Goal: Task Accomplishment & Management: Complete application form

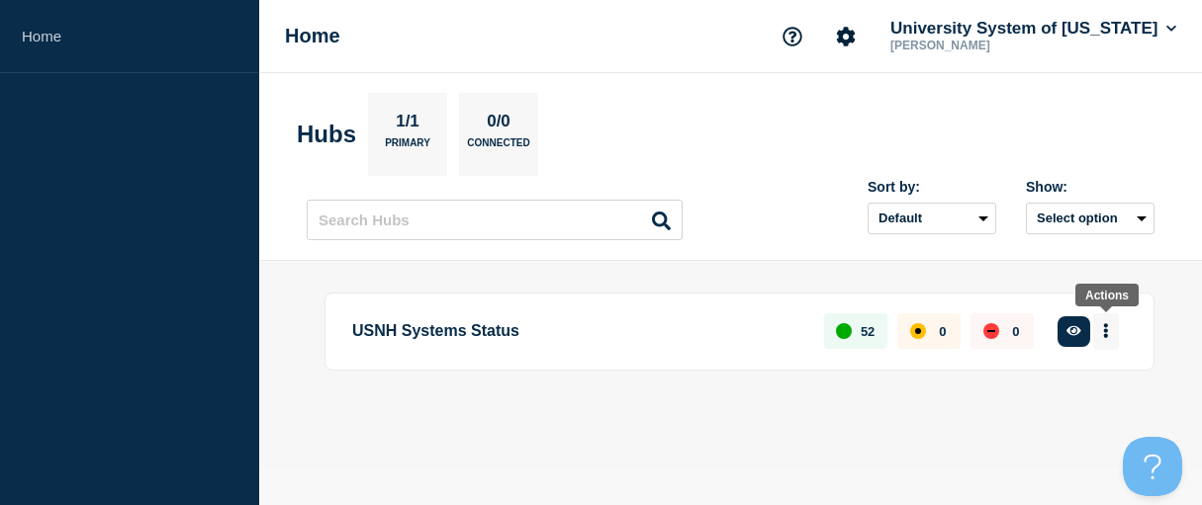
click at [1107, 326] on icon "More actions" at bounding box center [1106, 331] width 4 height 15
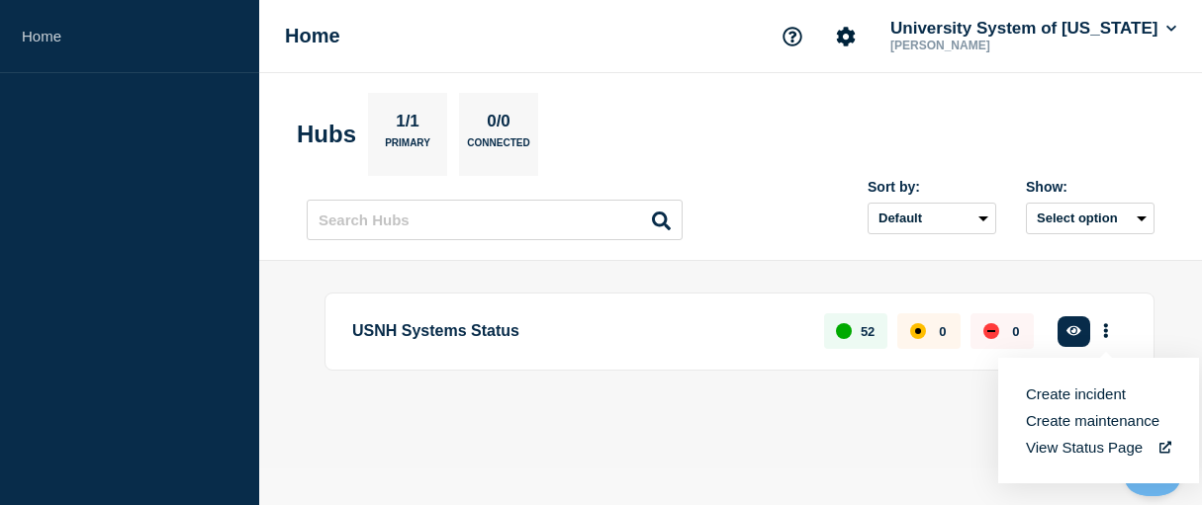
click at [1123, 427] on button "Create maintenance" at bounding box center [1093, 420] width 134 height 17
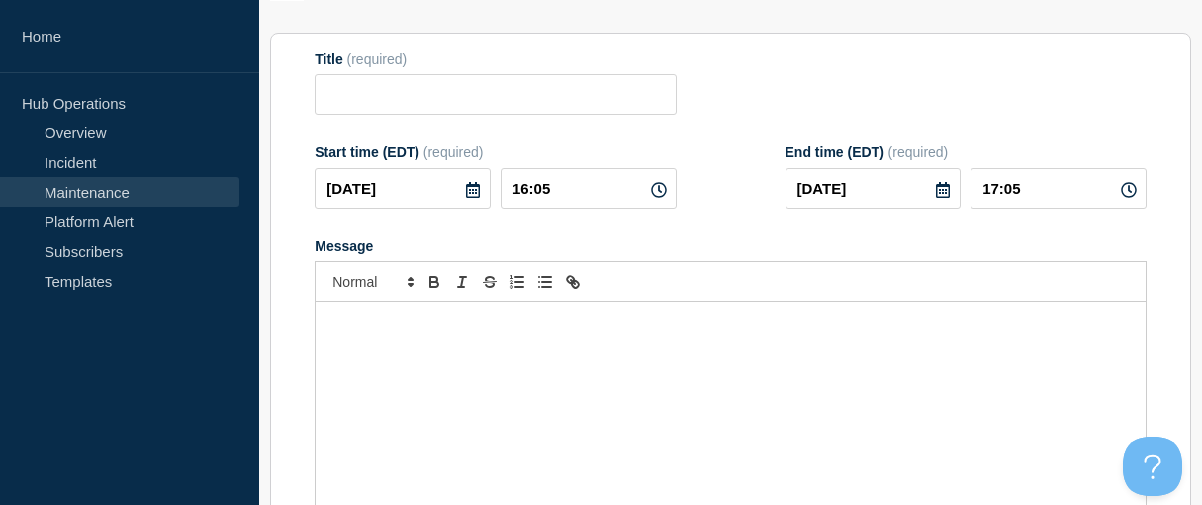
scroll to position [213, 0]
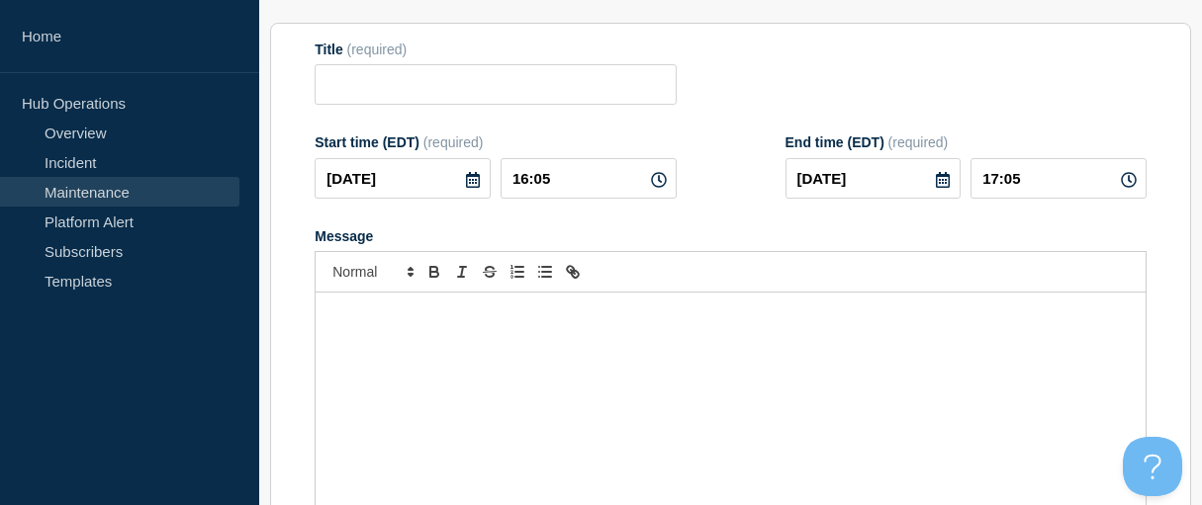
click at [370, 358] on div "Message" at bounding box center [731, 411] width 830 height 237
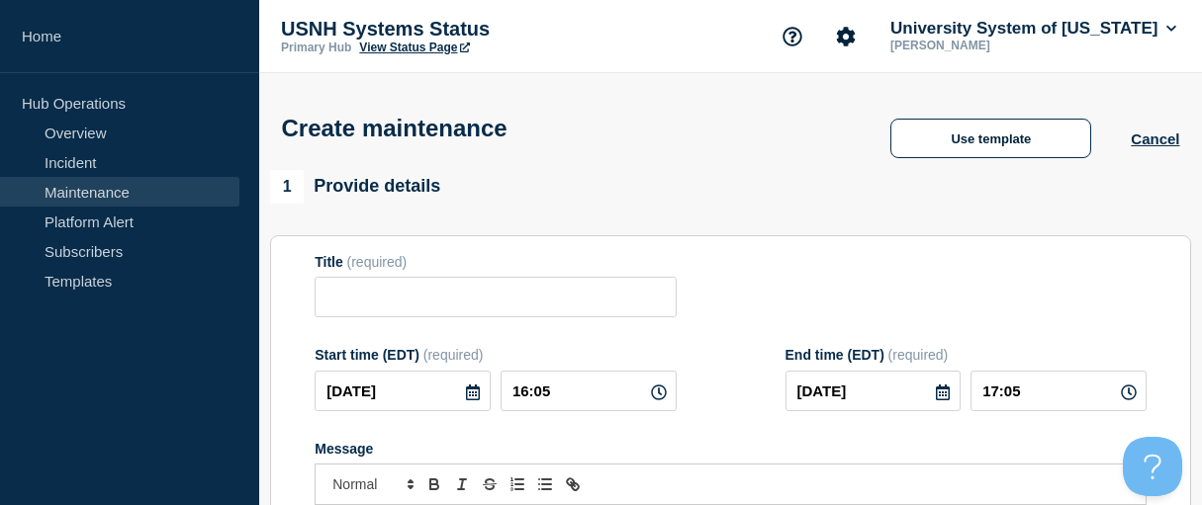
scroll to position [0, 0]
click at [396, 315] on input "Title" at bounding box center [495, 297] width 361 height 41
click at [524, 305] on input "Planned Maintenance:" at bounding box center [495, 297] width 361 height 41
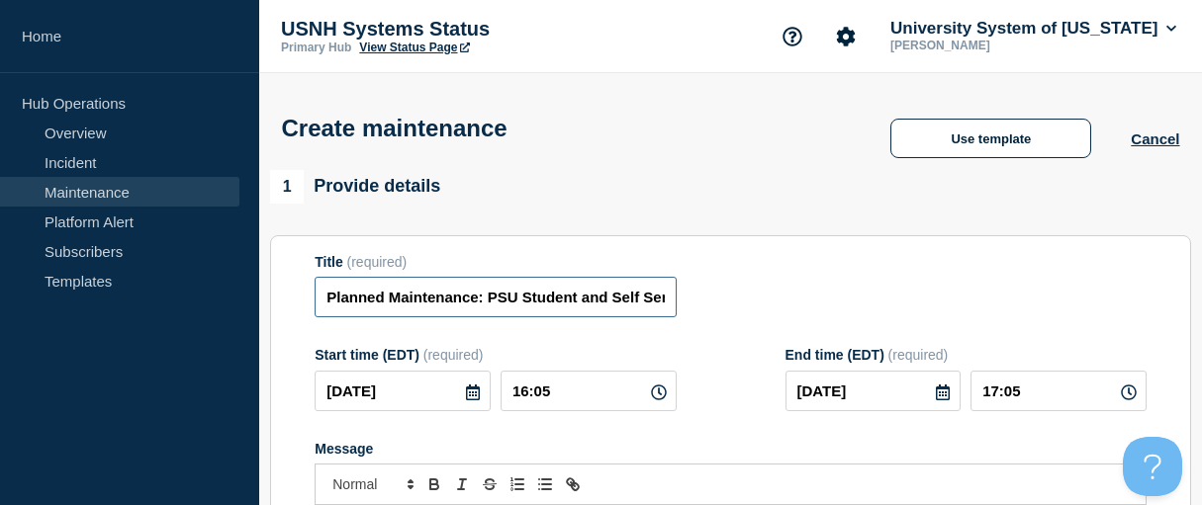
type input "Planned Maintenance: PSU Student and Self Service unavailable [DATE][DATE]"
click at [424, 412] on input "[DATE]" at bounding box center [403, 391] width 176 height 41
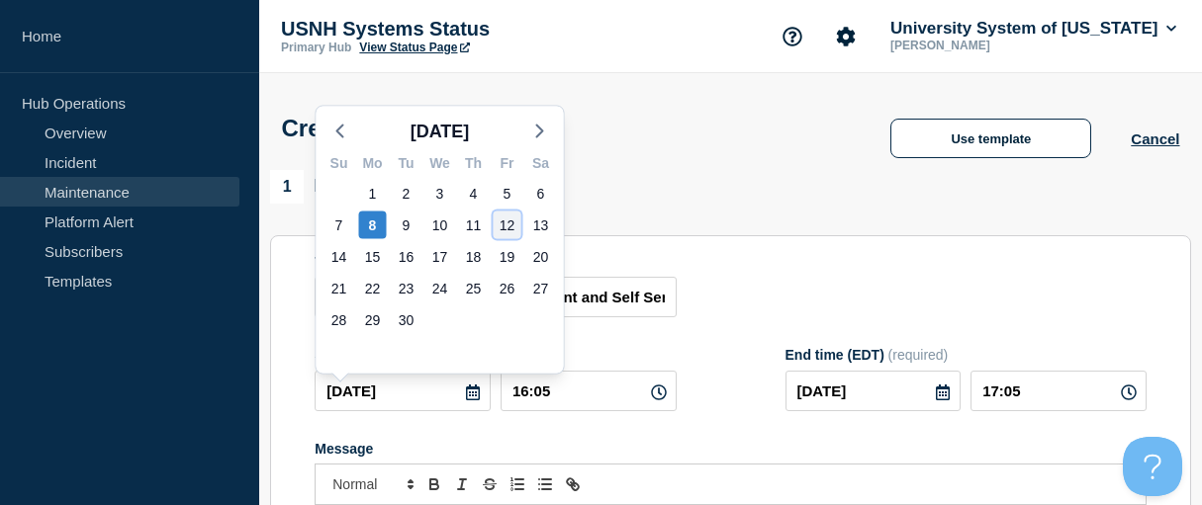
click at [512, 225] on div "12" at bounding box center [508, 226] width 28 height 28
type input "[DATE]"
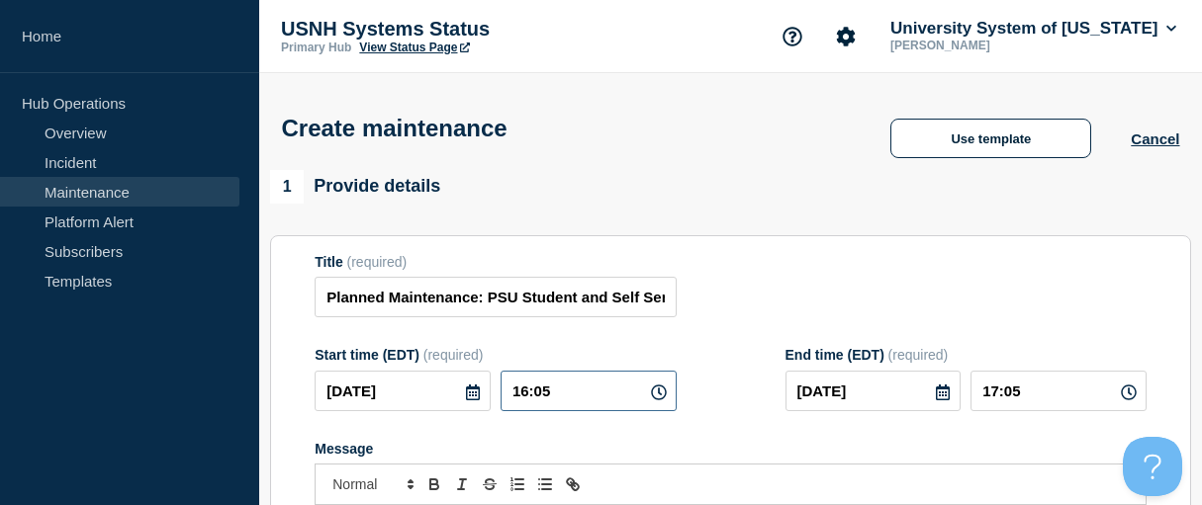
drag, startPoint x: 575, startPoint y: 402, endPoint x: 461, endPoint y: 400, distance: 113.8
click at [461, 400] on div "[DATE] 16:05" at bounding box center [495, 391] width 361 height 41
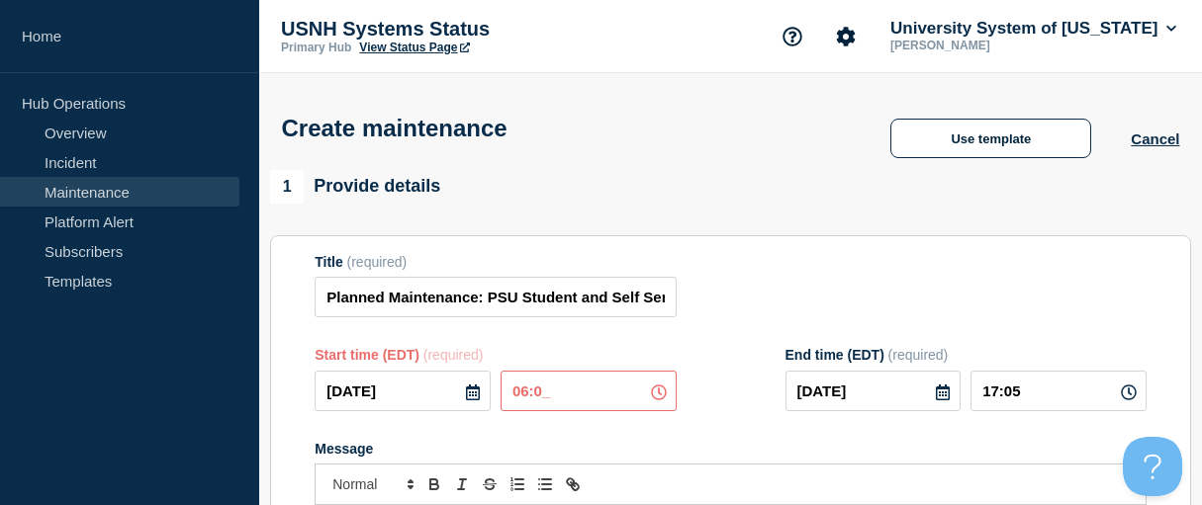
type input "06:00"
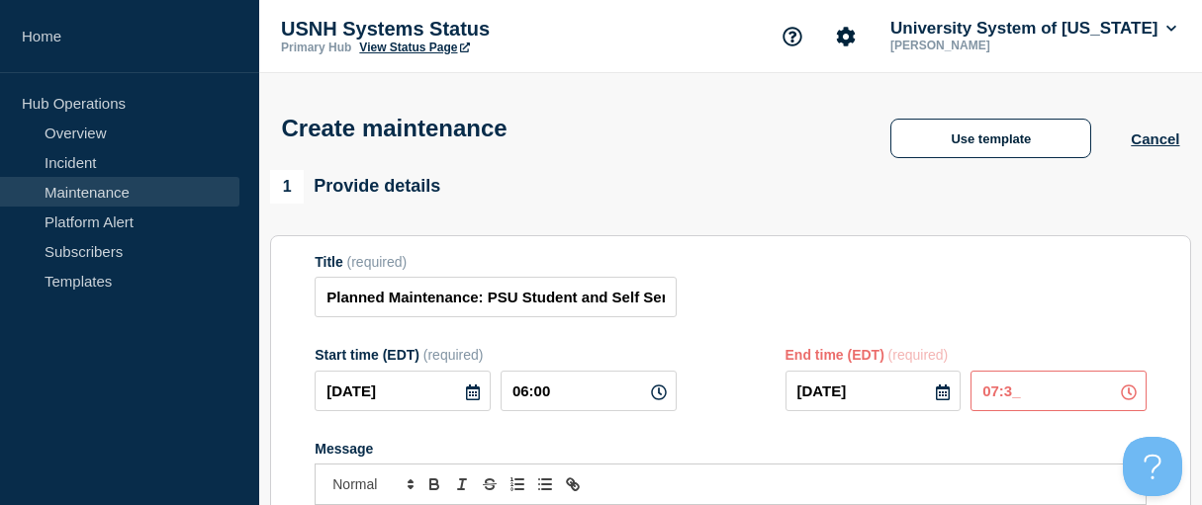
type input "07:30"
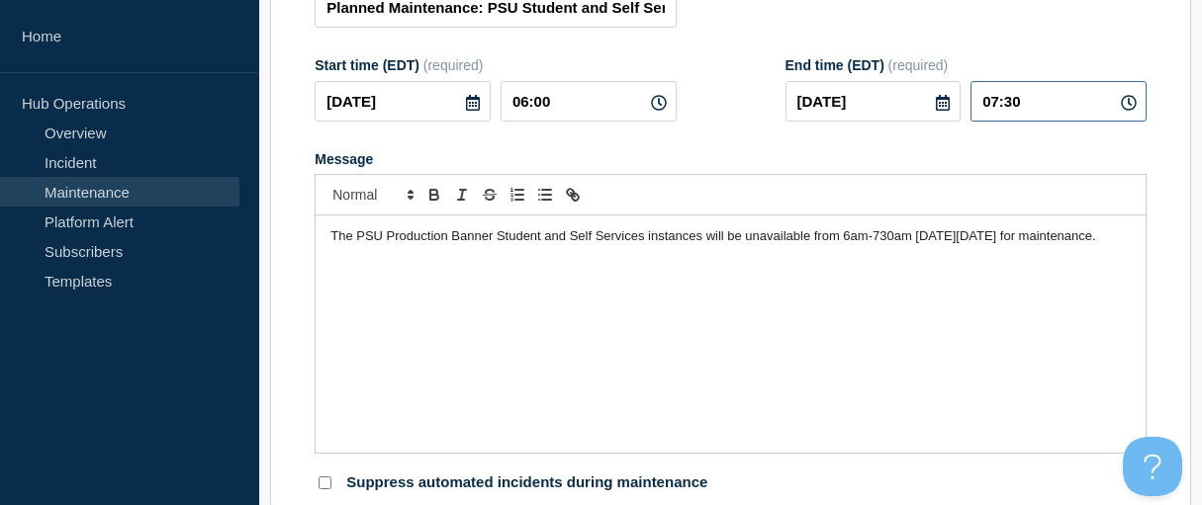
scroll to position [291, 0]
click at [571, 242] on span "The PSU Production Banner Student and Self Services instances will be unavailab…" at bounding box center [712, 235] width 765 height 15
click at [519, 263] on p "The PSU Production Banner Student and PSU Banner Self Services instances will b…" at bounding box center [730, 245] width 800 height 37
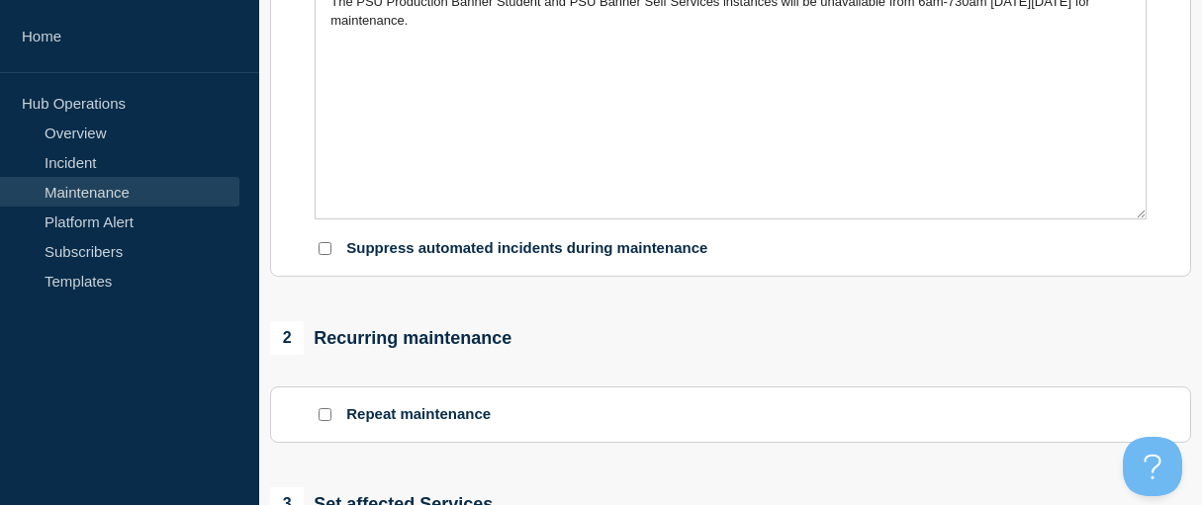
scroll to position [526, 0]
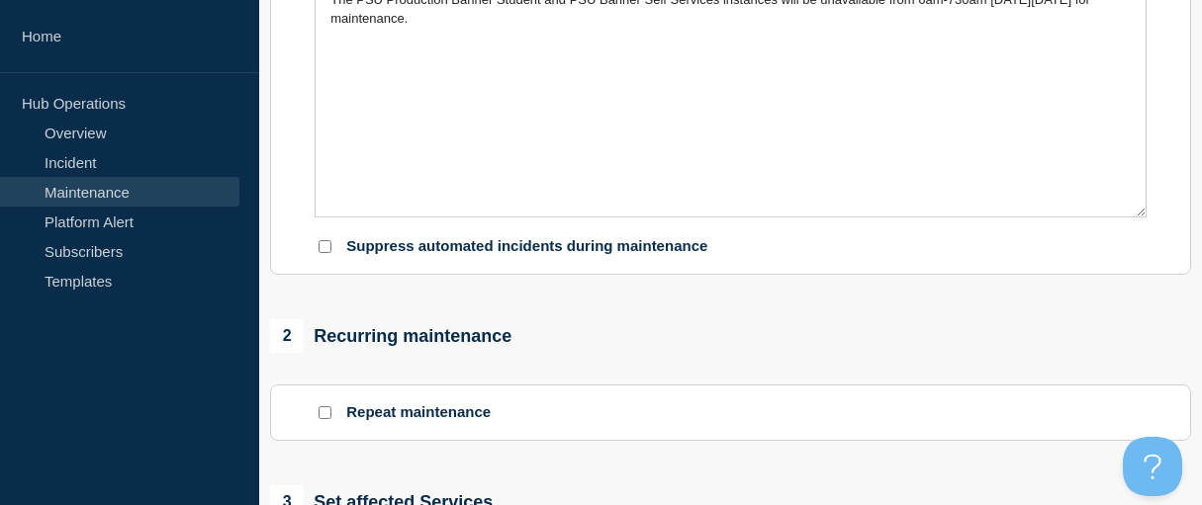
click at [320, 419] on input "Repeat maintenance" at bounding box center [325, 413] width 13 height 13
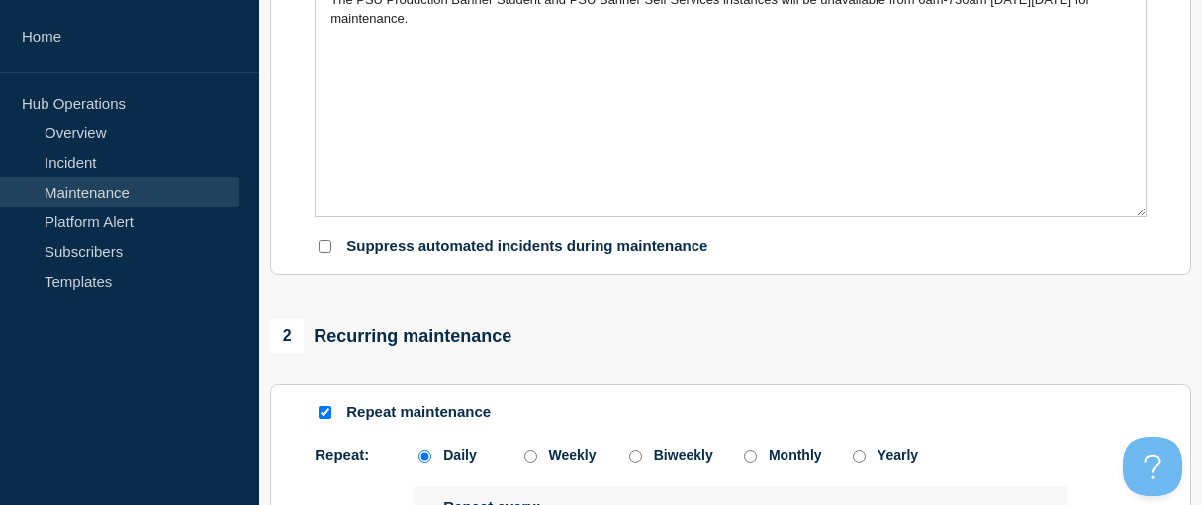
click at [320, 419] on input "Repeat maintenance" at bounding box center [325, 413] width 13 height 13
checkbox input "false"
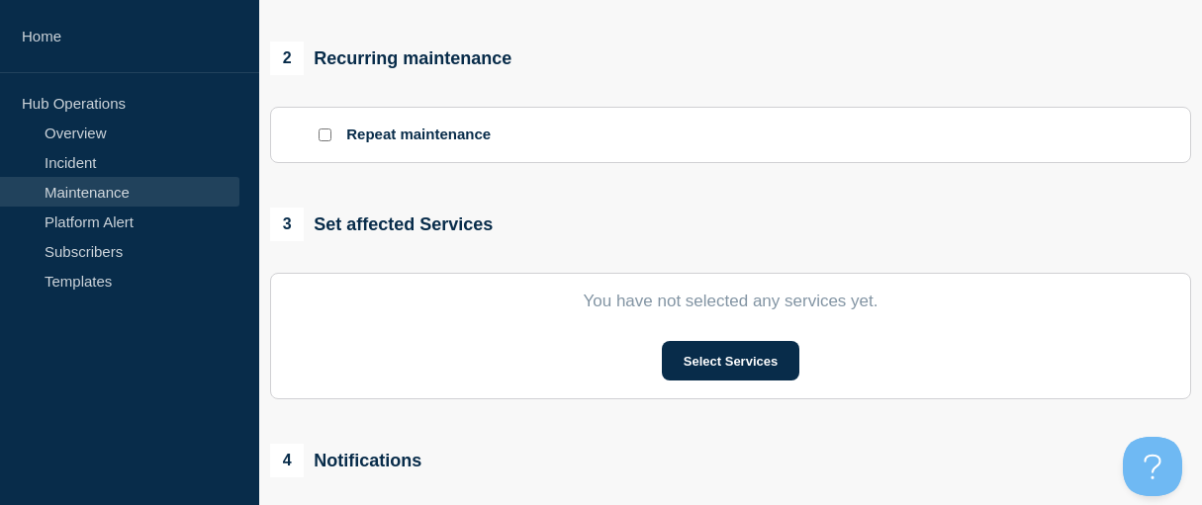
scroll to position [805, 0]
click at [687, 380] on button "Select Services" at bounding box center [730, 360] width 137 height 40
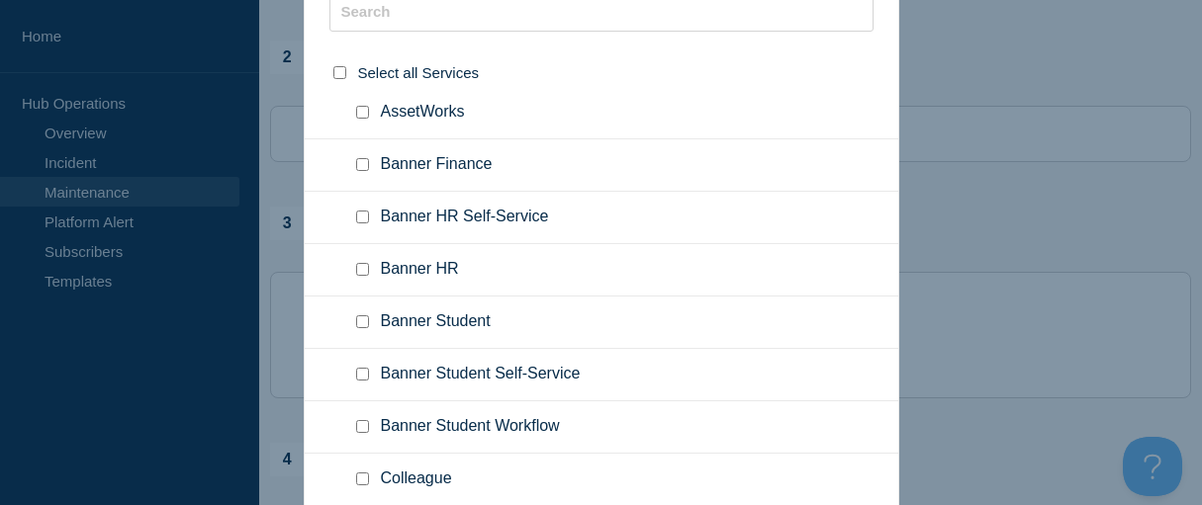
scroll to position [132, 0]
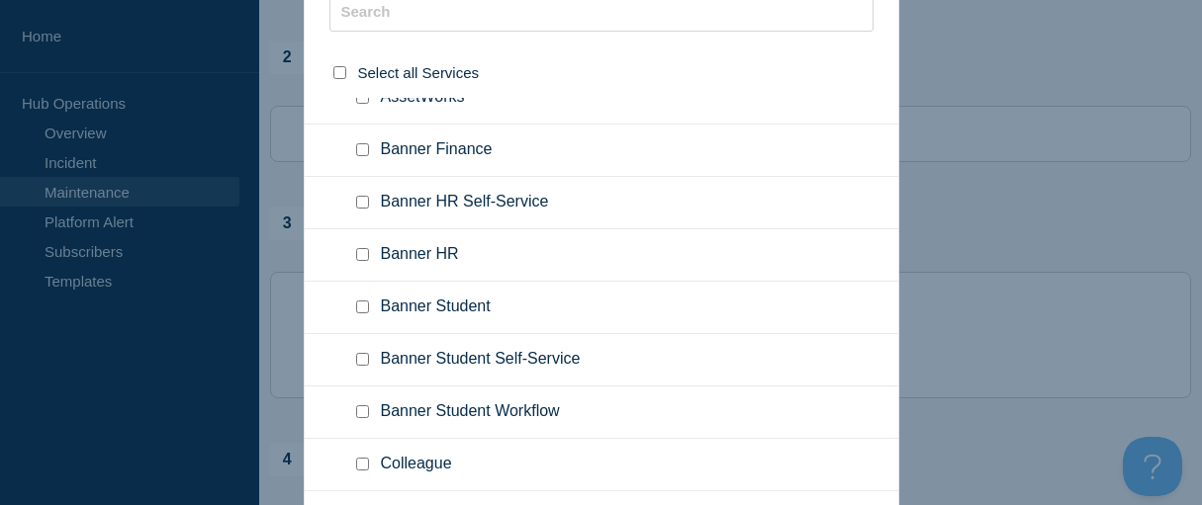
click at [360, 314] on input "Banner Student checkbox" at bounding box center [362, 307] width 13 height 13
checkbox input "true"
click at [361, 366] on input "Banner Student Self-Service checkbox" at bounding box center [362, 359] width 13 height 13
checkbox input "true"
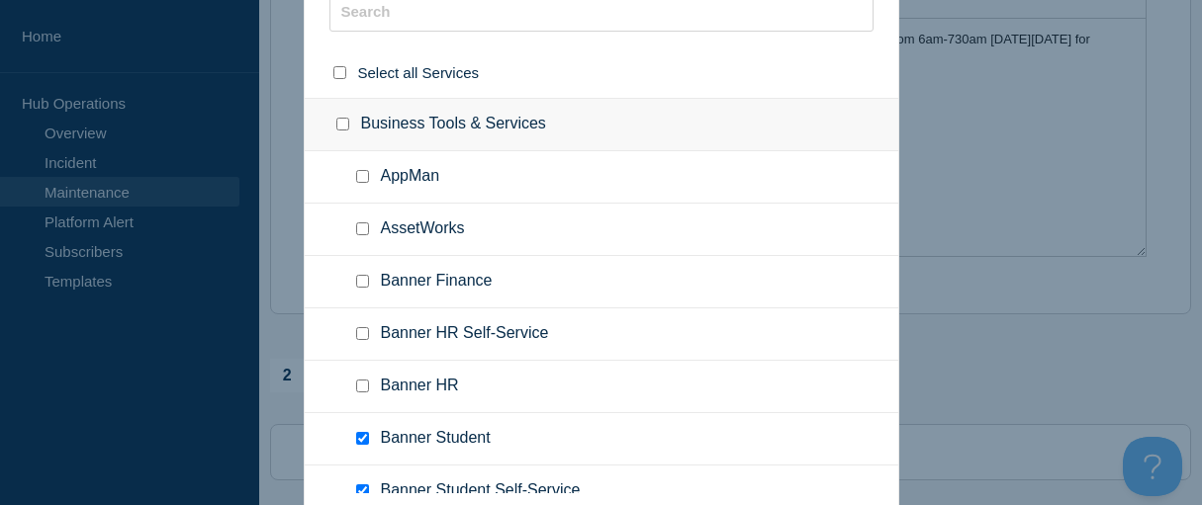
scroll to position [465, 0]
click at [1025, 258] on div at bounding box center [601, 252] width 1202 height 505
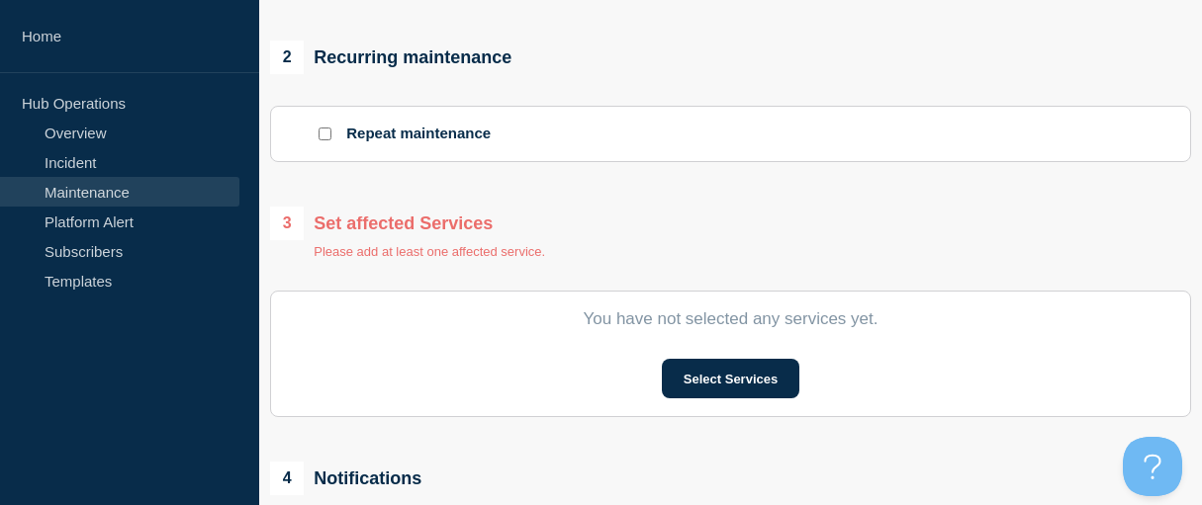
scroll to position [813, 0]
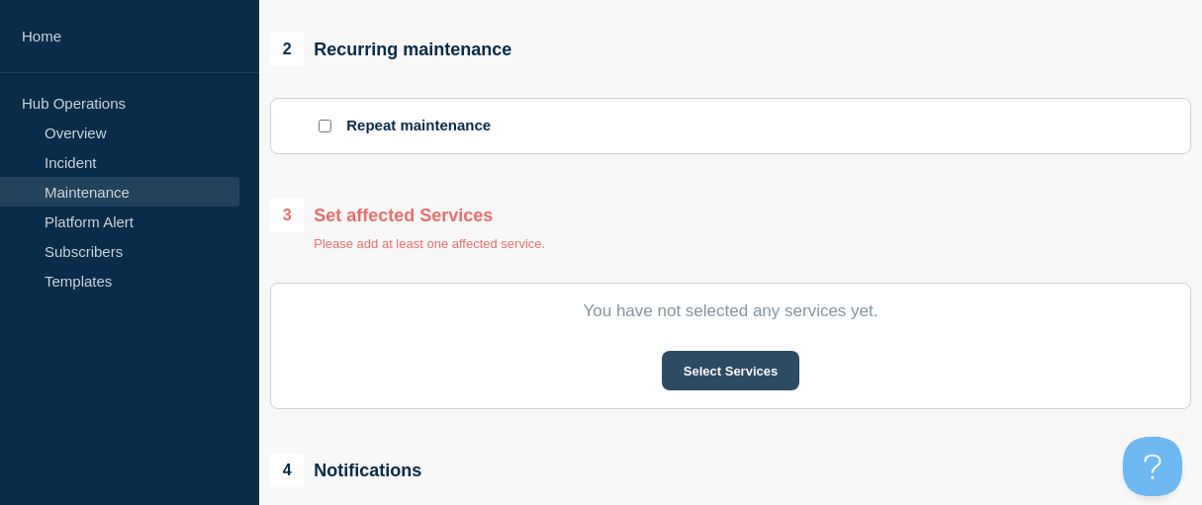
click at [692, 391] on button "Select Services" at bounding box center [730, 371] width 137 height 40
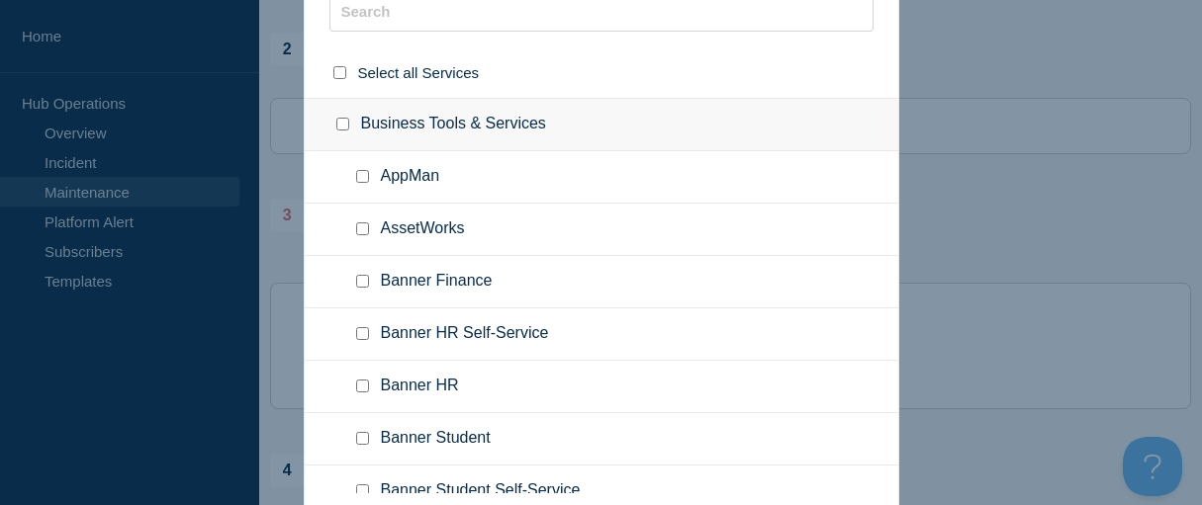
click at [361, 445] on input "Banner Student checkbox" at bounding box center [362, 438] width 13 height 13
checkbox input "true"
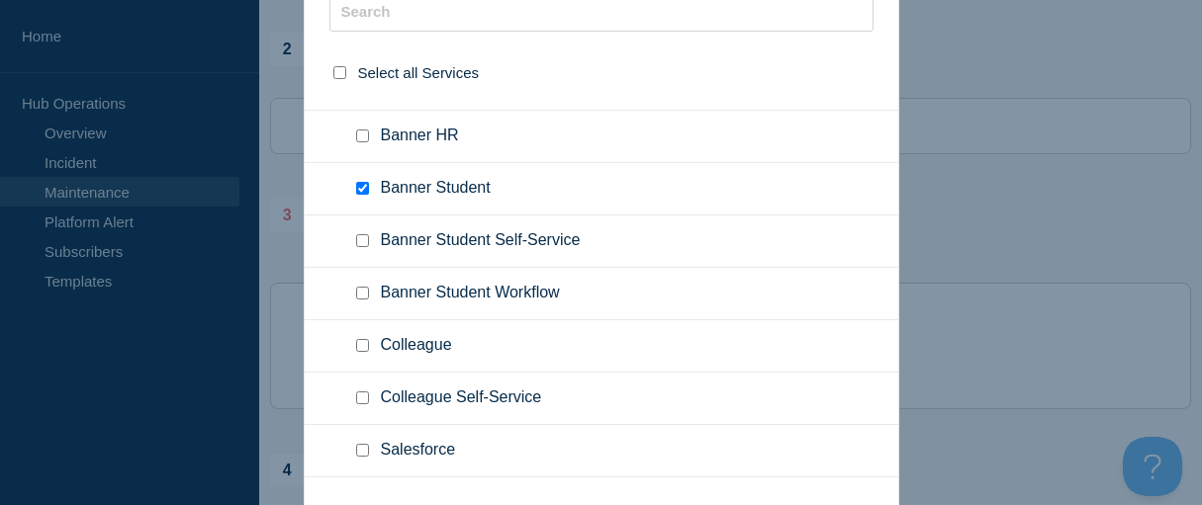
scroll to position [263, 0]
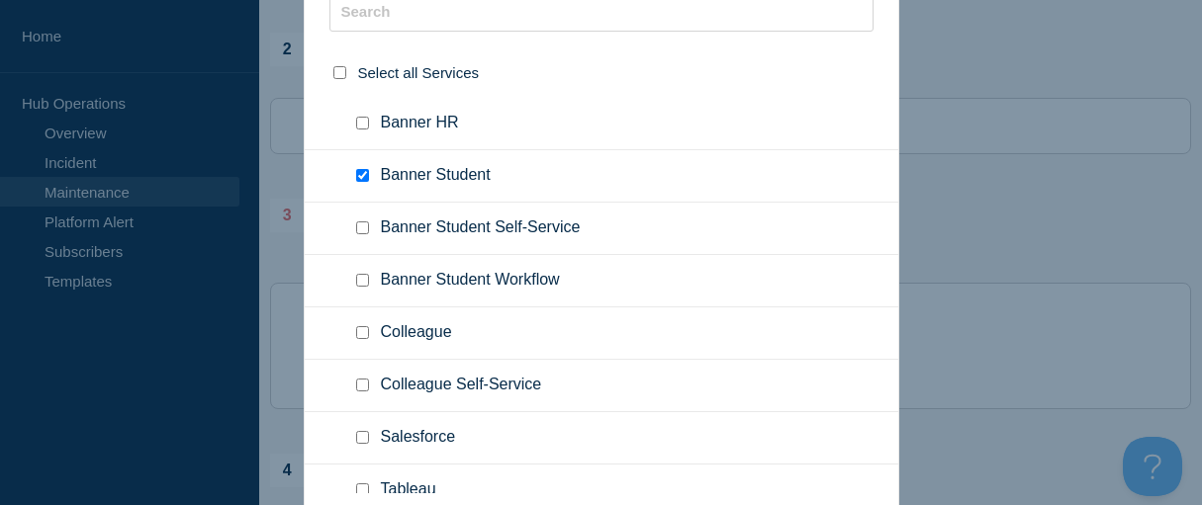
click at [362, 234] on input "Banner Student Self-Service checkbox" at bounding box center [362, 228] width 13 height 13
checkbox input "true"
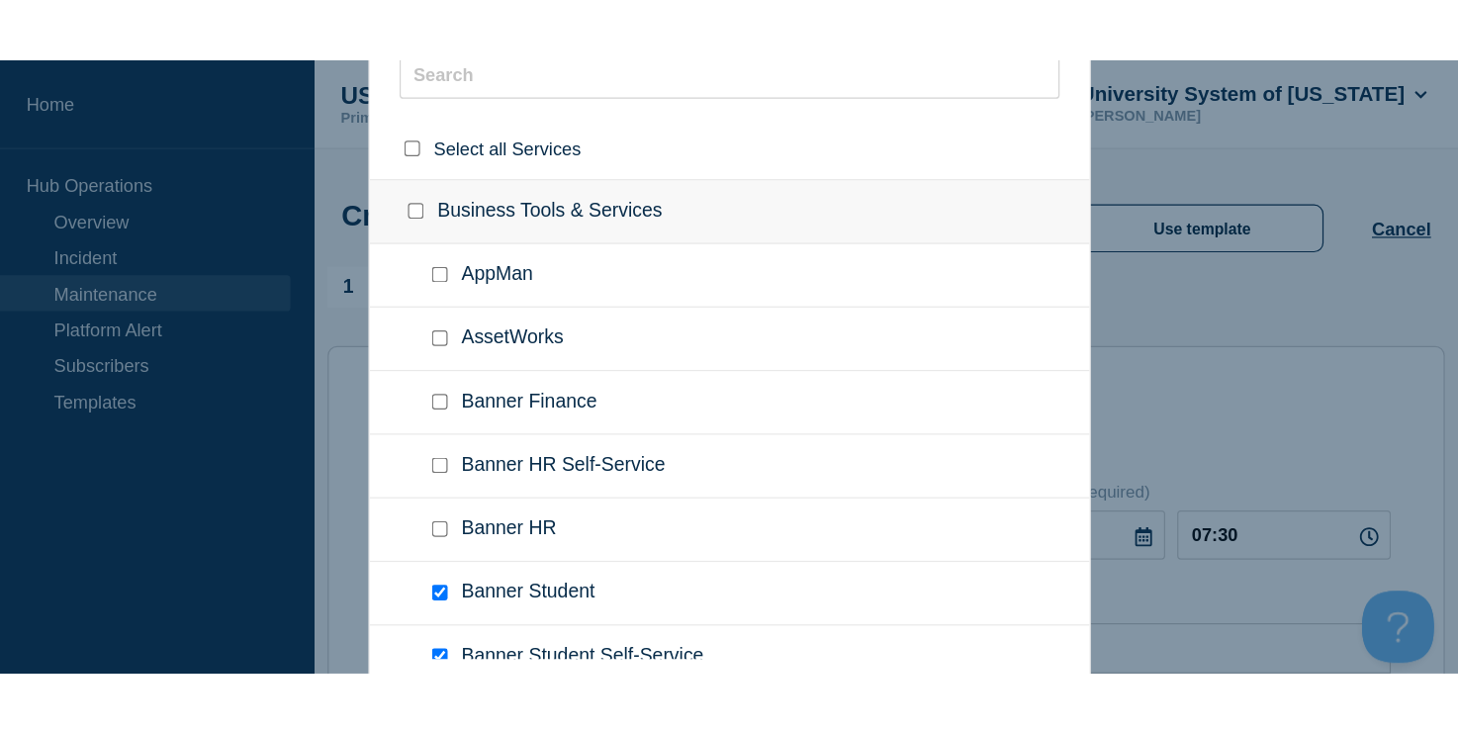
scroll to position [0, 0]
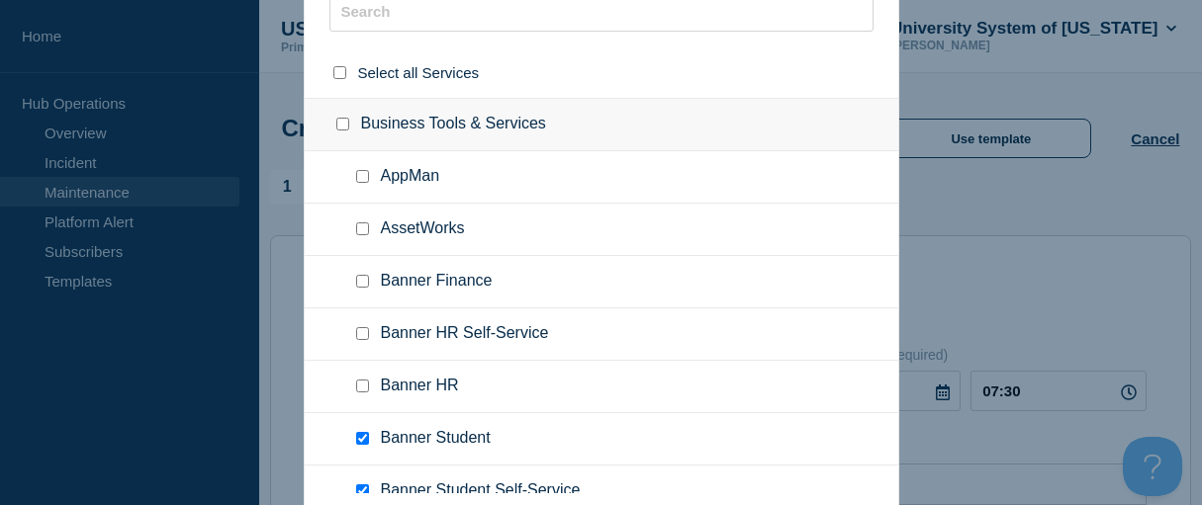
click at [993, 184] on div at bounding box center [601, 252] width 1202 height 505
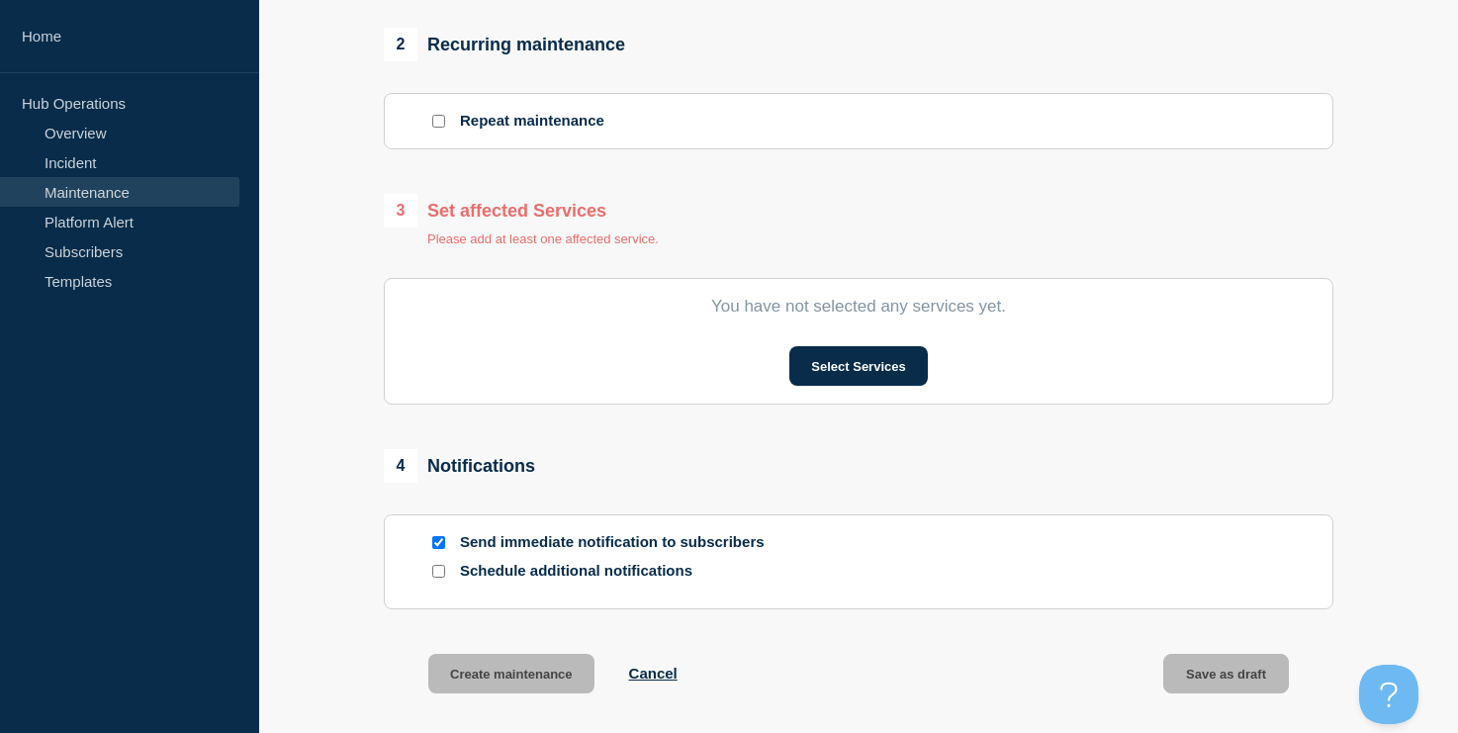
scroll to position [821, 0]
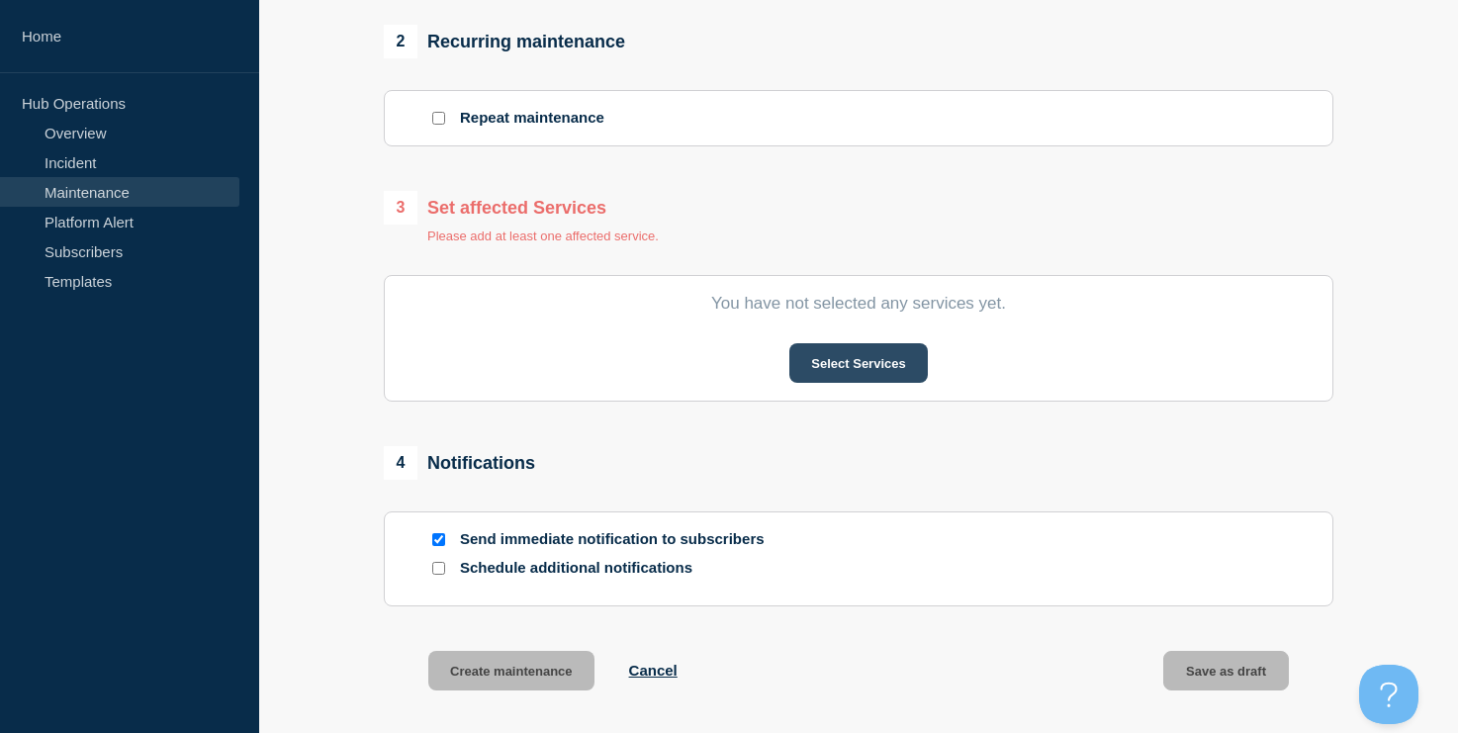
click at [833, 383] on button "Select Services" at bounding box center [857, 363] width 137 height 40
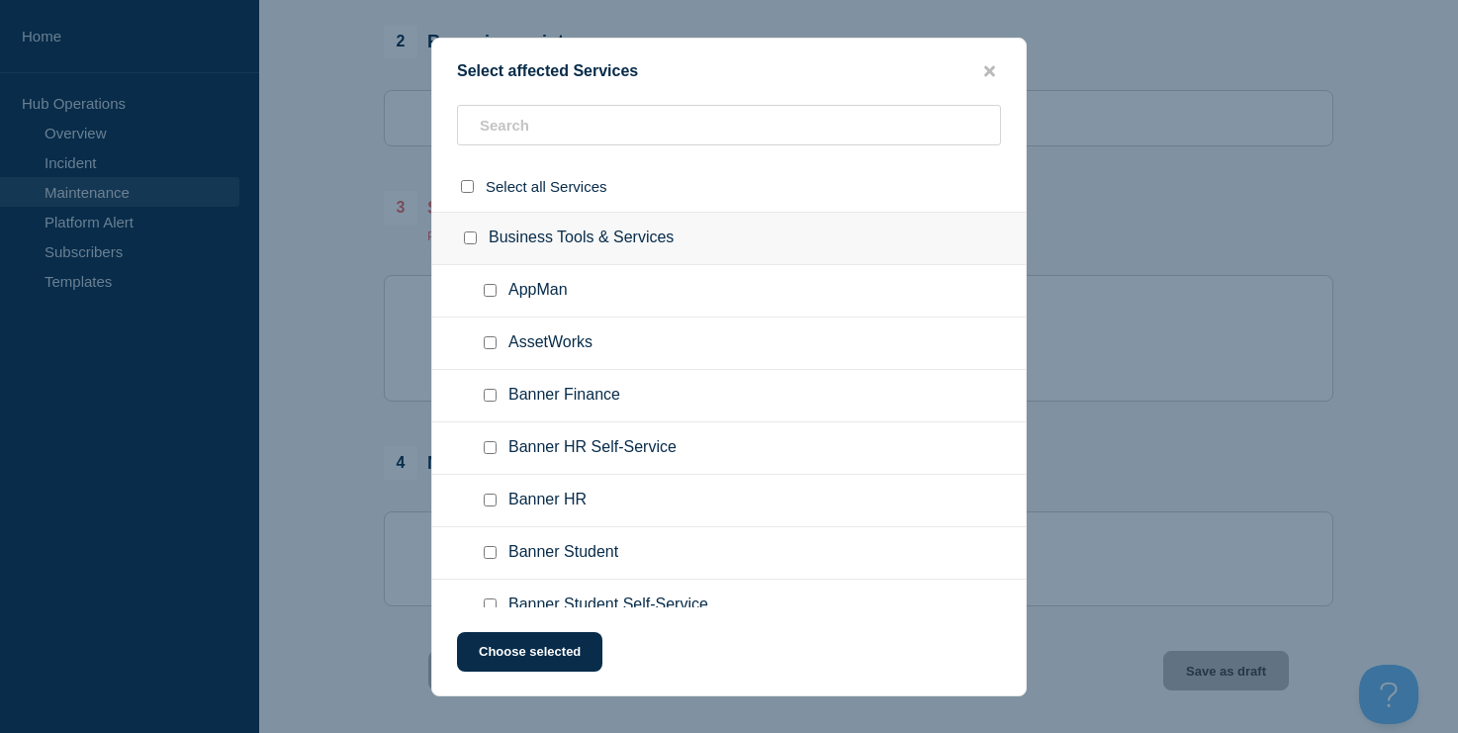
click at [494, 561] on div at bounding box center [494, 553] width 29 height 20
click at [491, 559] on input "Banner Student checkbox" at bounding box center [490, 552] width 13 height 13
checkbox input "true"
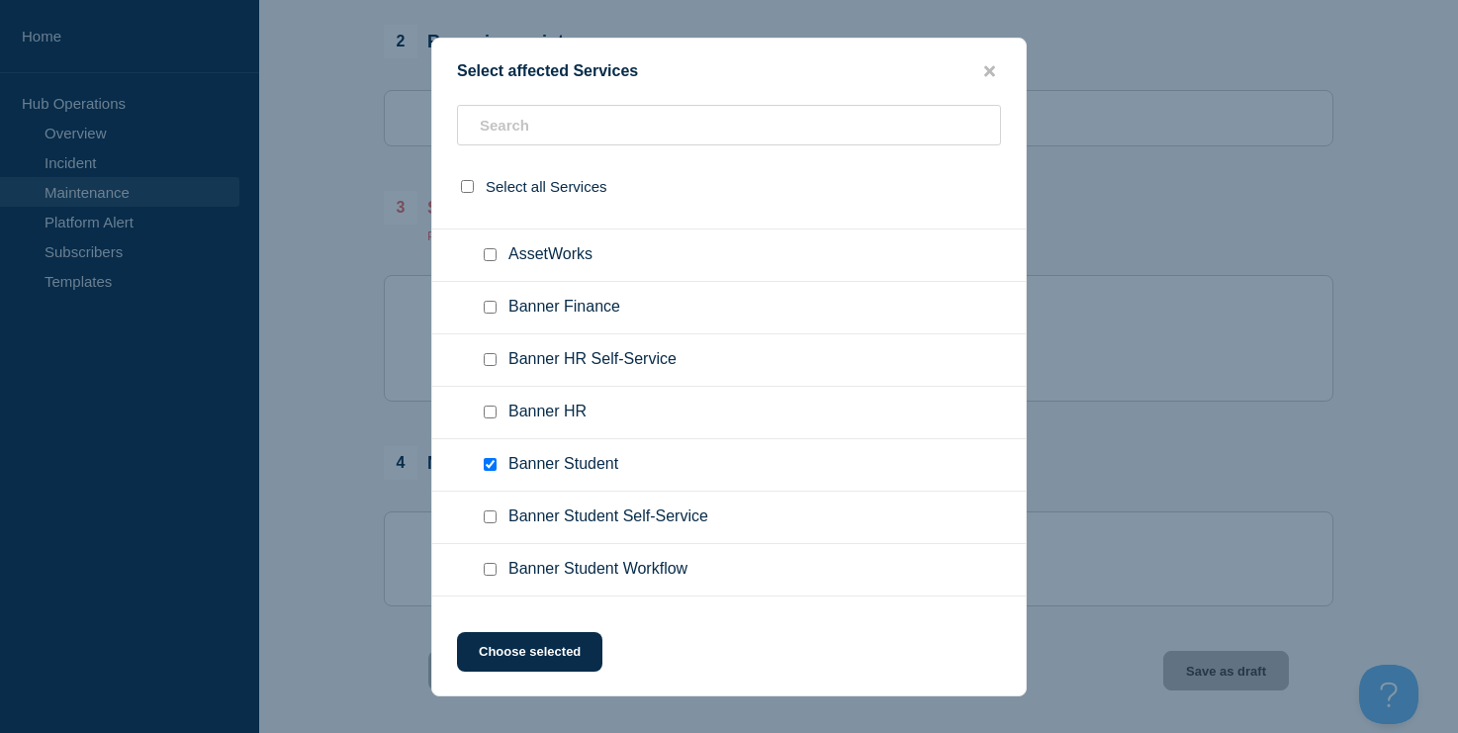
scroll to position [90, 0]
click at [481, 525] on div at bounding box center [494, 515] width 29 height 20
click at [486, 521] on input "Banner Student Self-Service checkbox" at bounding box center [490, 514] width 13 height 13
checkbox input "true"
click at [510, 615] on button "Choose selected" at bounding box center [529, 652] width 145 height 40
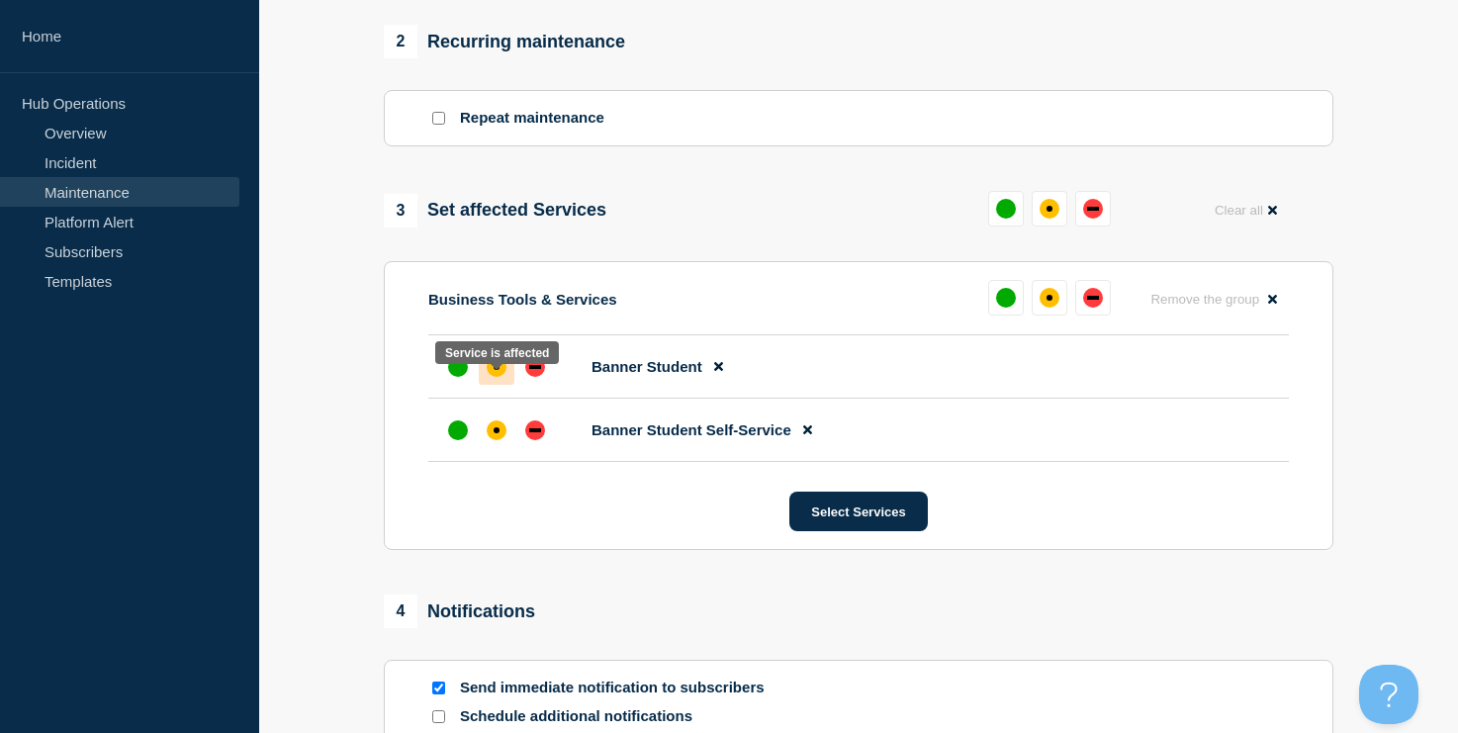
click at [493, 377] on div "affected" at bounding box center [497, 367] width 20 height 20
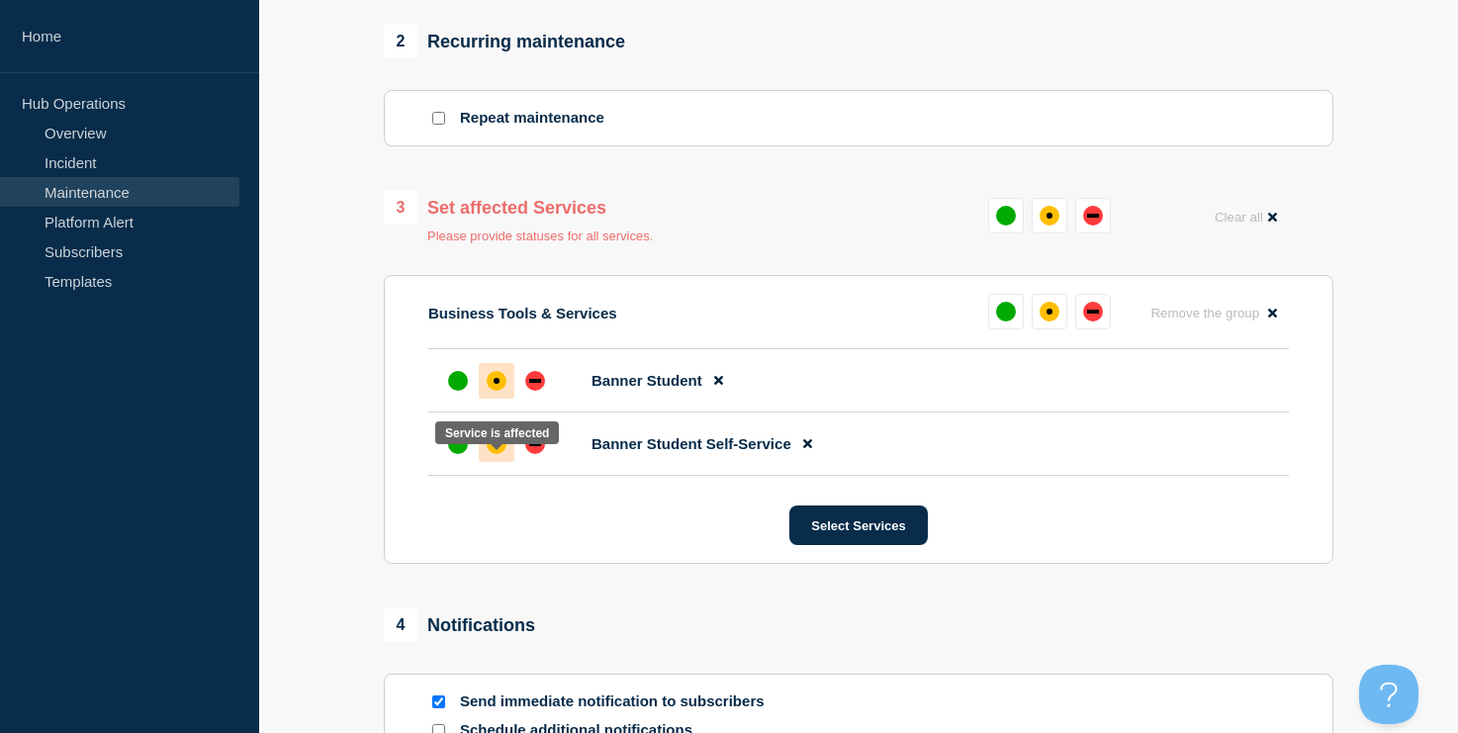
click at [496, 454] on div "affected" at bounding box center [497, 444] width 20 height 20
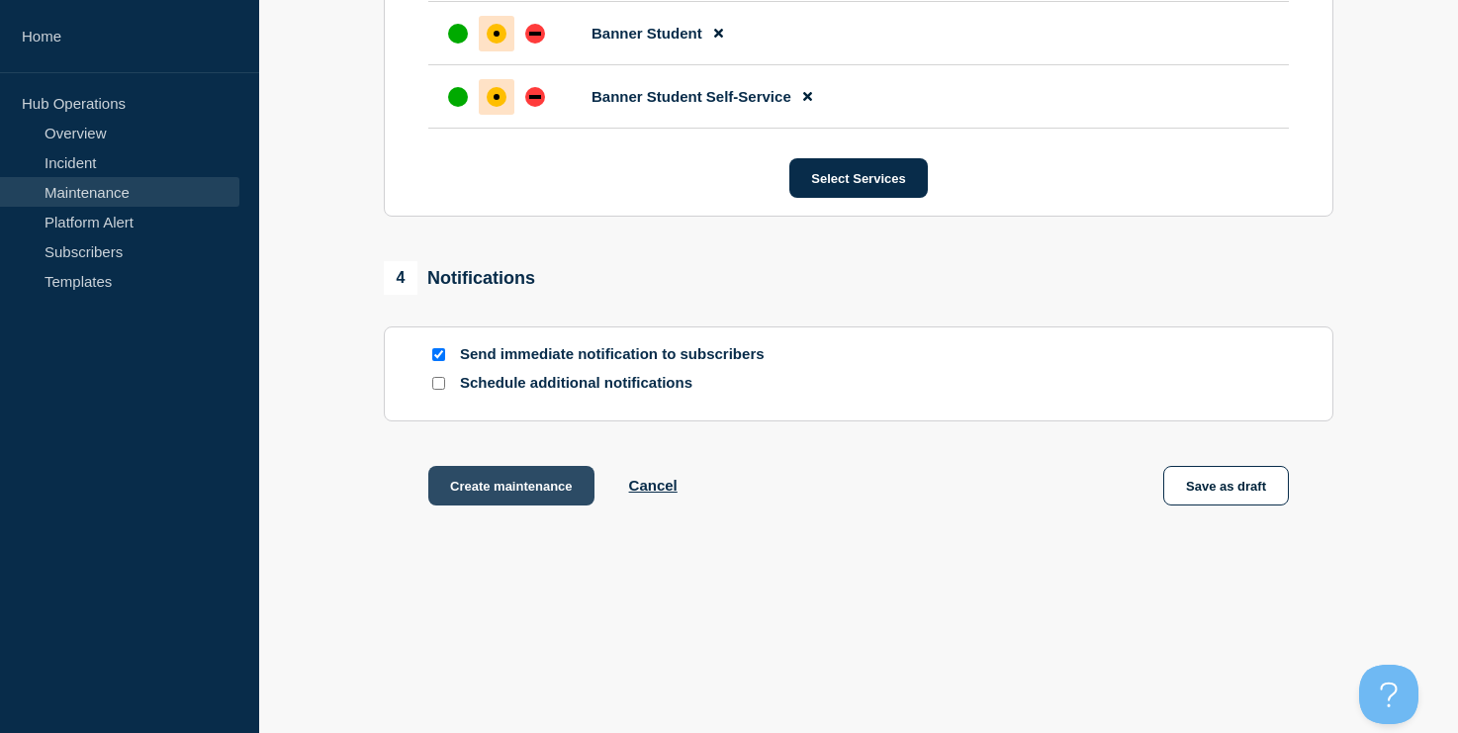
scroll to position [1178, 0]
click at [501, 484] on button "Create maintenance" at bounding box center [511, 486] width 166 height 40
